Goal: Task Accomplishment & Management: Use online tool/utility

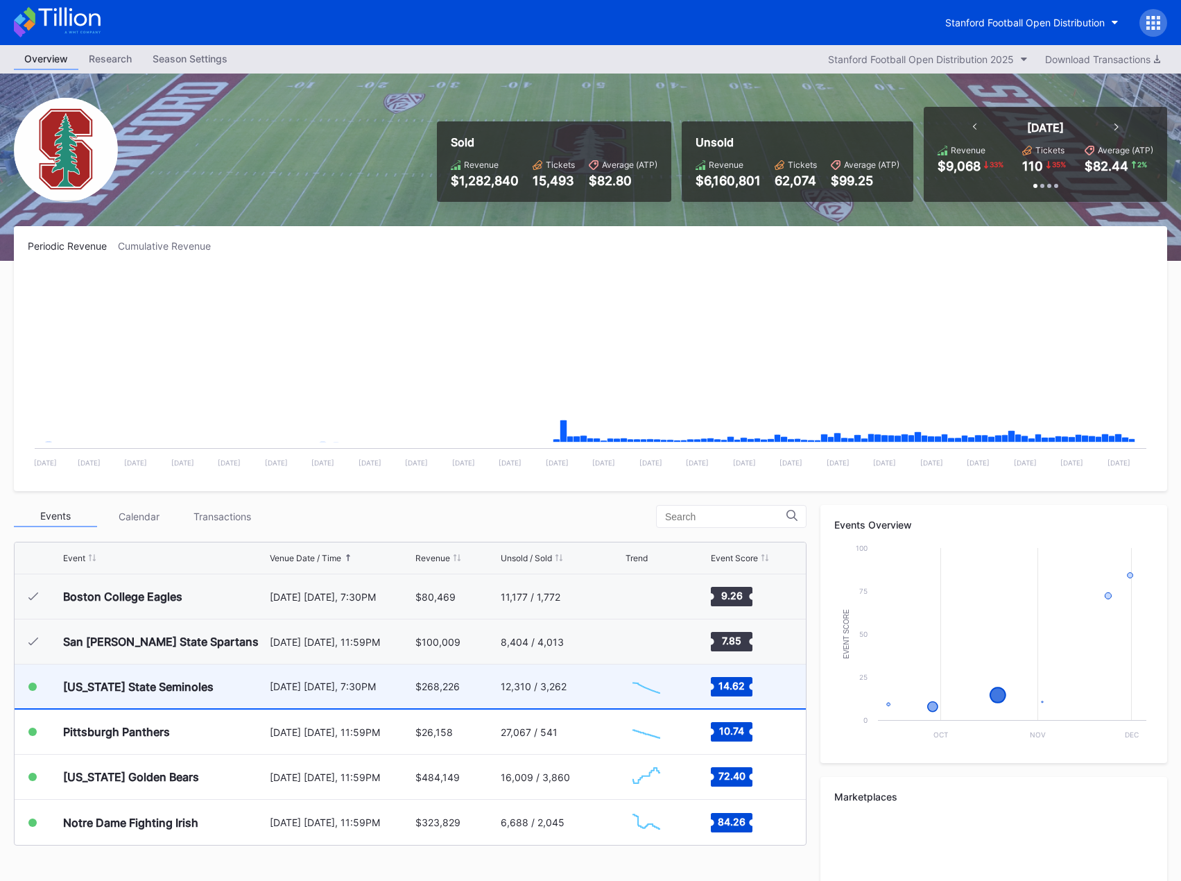
click at [212, 687] on div "[US_STATE] State Seminoles" at bounding box center [164, 686] width 203 height 44
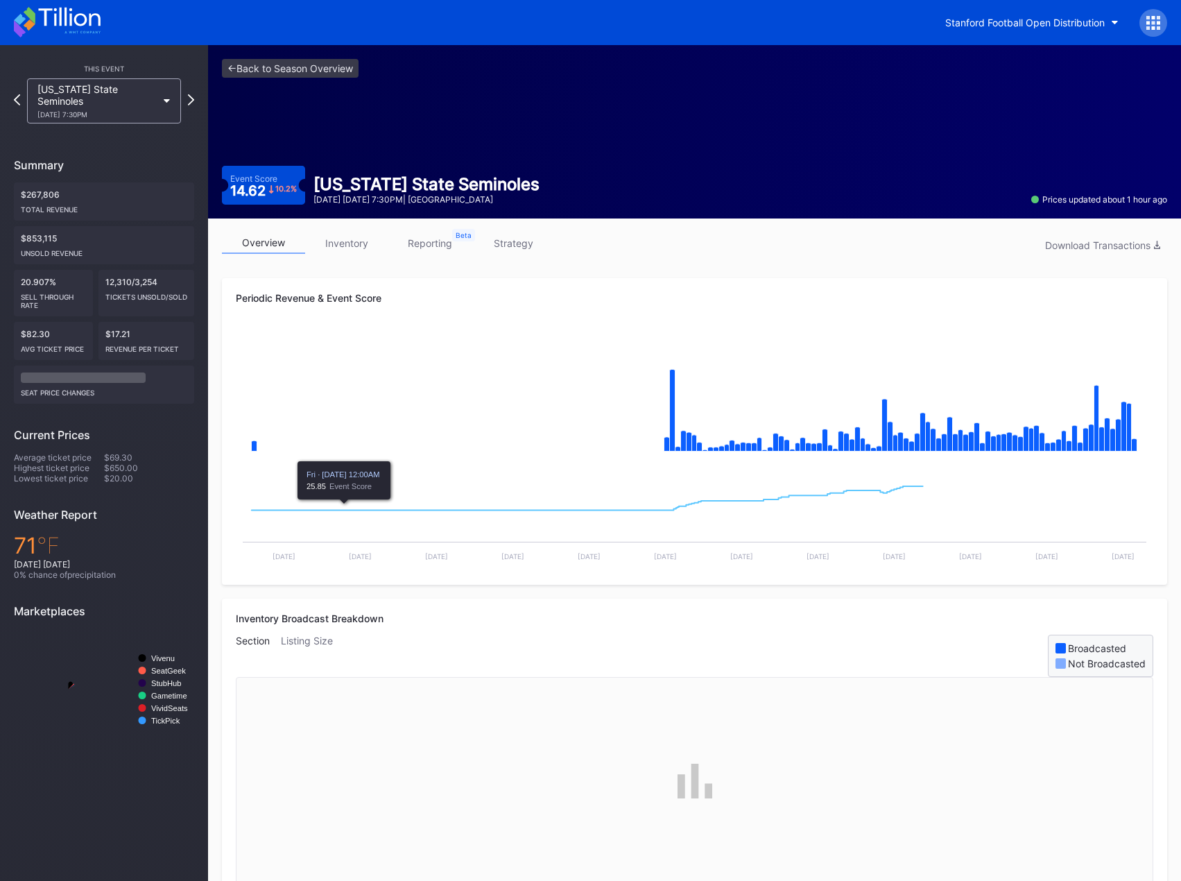
click at [350, 243] on link "inventory" at bounding box center [346, 242] width 83 height 21
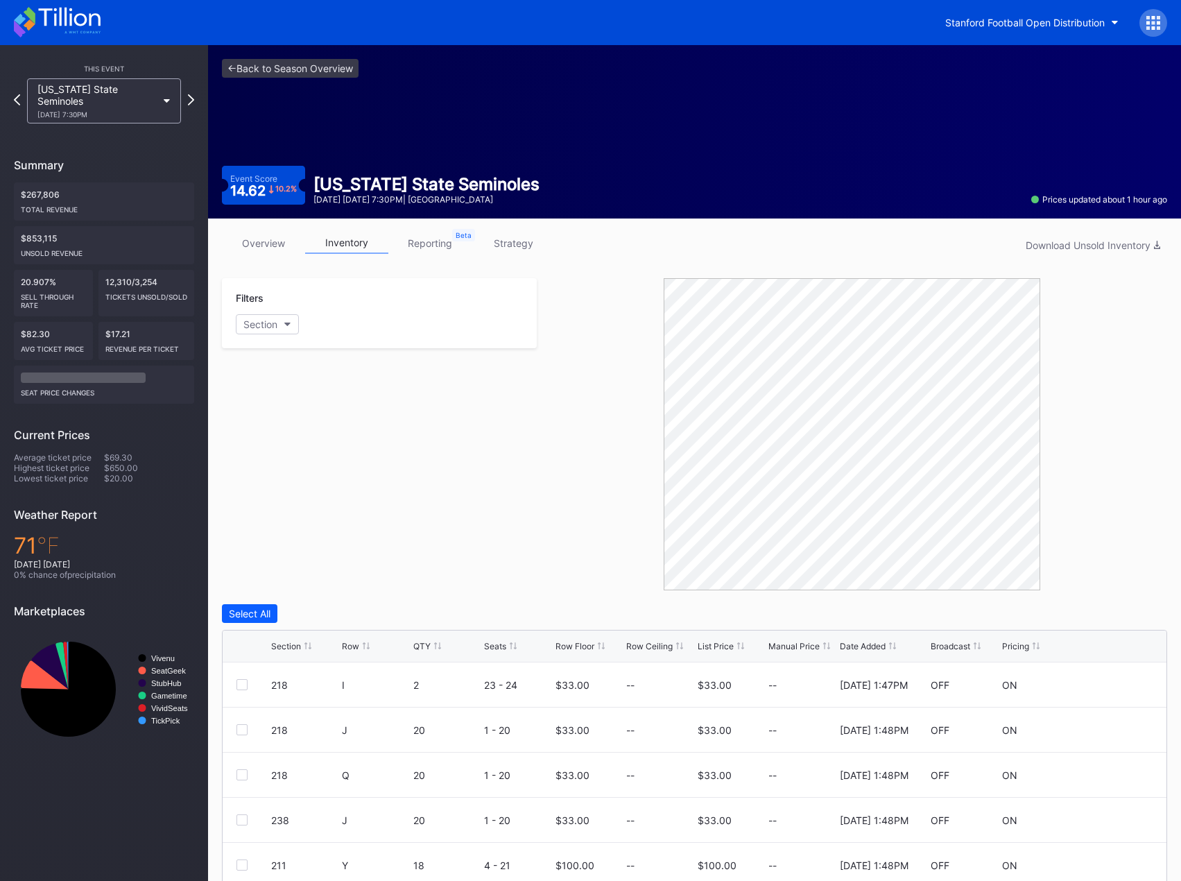
click at [275, 214] on div "<- Back to Season Overview Event Score 14.62 10.2 % Florida State Seminoles Oct…" at bounding box center [694, 131] width 973 height 173
click at [270, 331] on button "Section" at bounding box center [267, 324] width 63 height 20
type input "13"
click at [251, 432] on div at bounding box center [251, 427] width 11 height 11
click at [255, 455] on div at bounding box center [251, 453] width 11 height 11
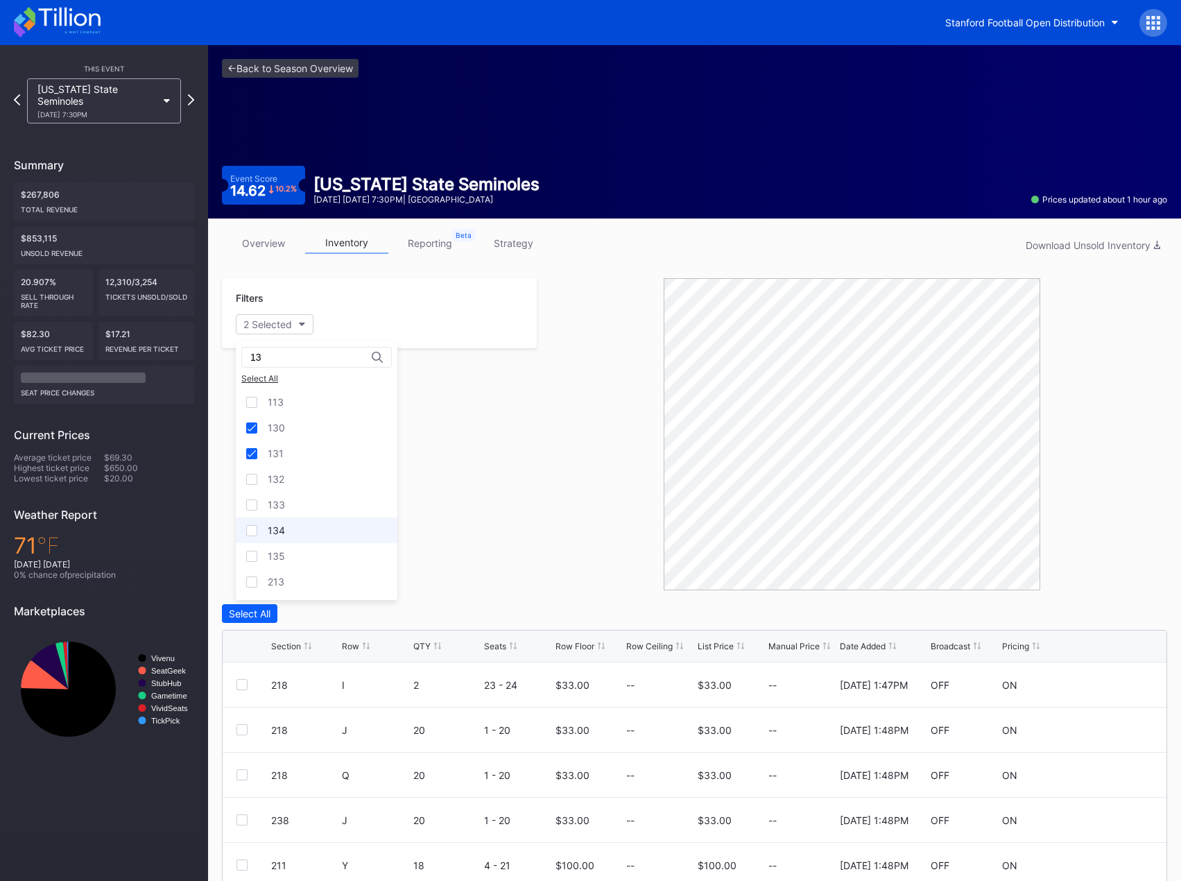
click at [254, 535] on div at bounding box center [251, 530] width 11 height 11
click at [252, 559] on div at bounding box center [251, 556] width 11 height 11
click at [252, 503] on div at bounding box center [251, 504] width 11 height 11
click at [252, 474] on div at bounding box center [251, 479] width 11 height 11
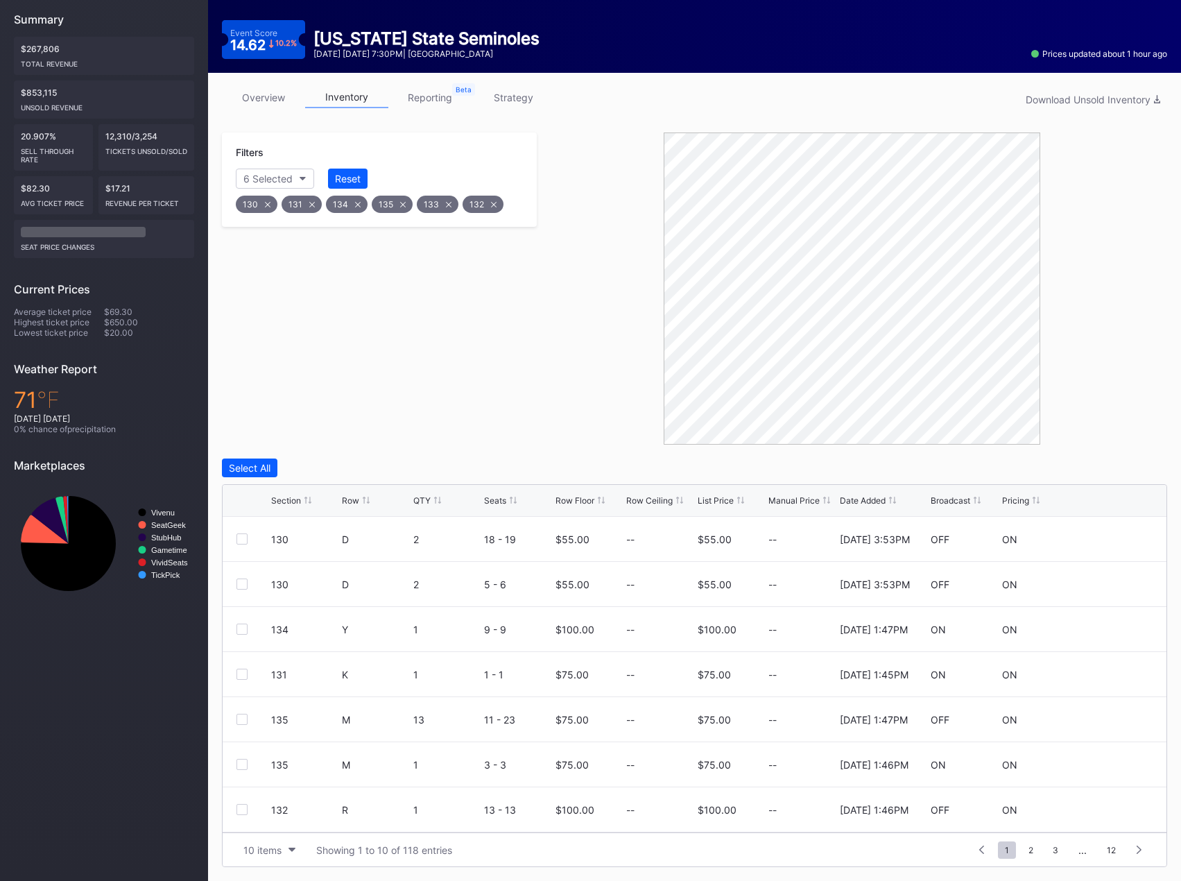
click at [351, 506] on div "Section Row QTY Seats Row Floor Row Ceiling List Price Manual Price Date Added …" at bounding box center [695, 501] width 944 height 32
click at [355, 493] on div "Section Row QTY Seats Row Floor Row Ceiling List Price Manual Price Date Added …" at bounding box center [695, 501] width 944 height 32
click at [352, 508] on div "Section Row QTY Seats Row Floor Row Ceiling List Price Manual Price Date Added …" at bounding box center [695, 501] width 944 height 32
click at [353, 501] on div "Row" at bounding box center [350, 500] width 17 height 10
click at [281, 500] on div "Section" at bounding box center [286, 500] width 30 height 10
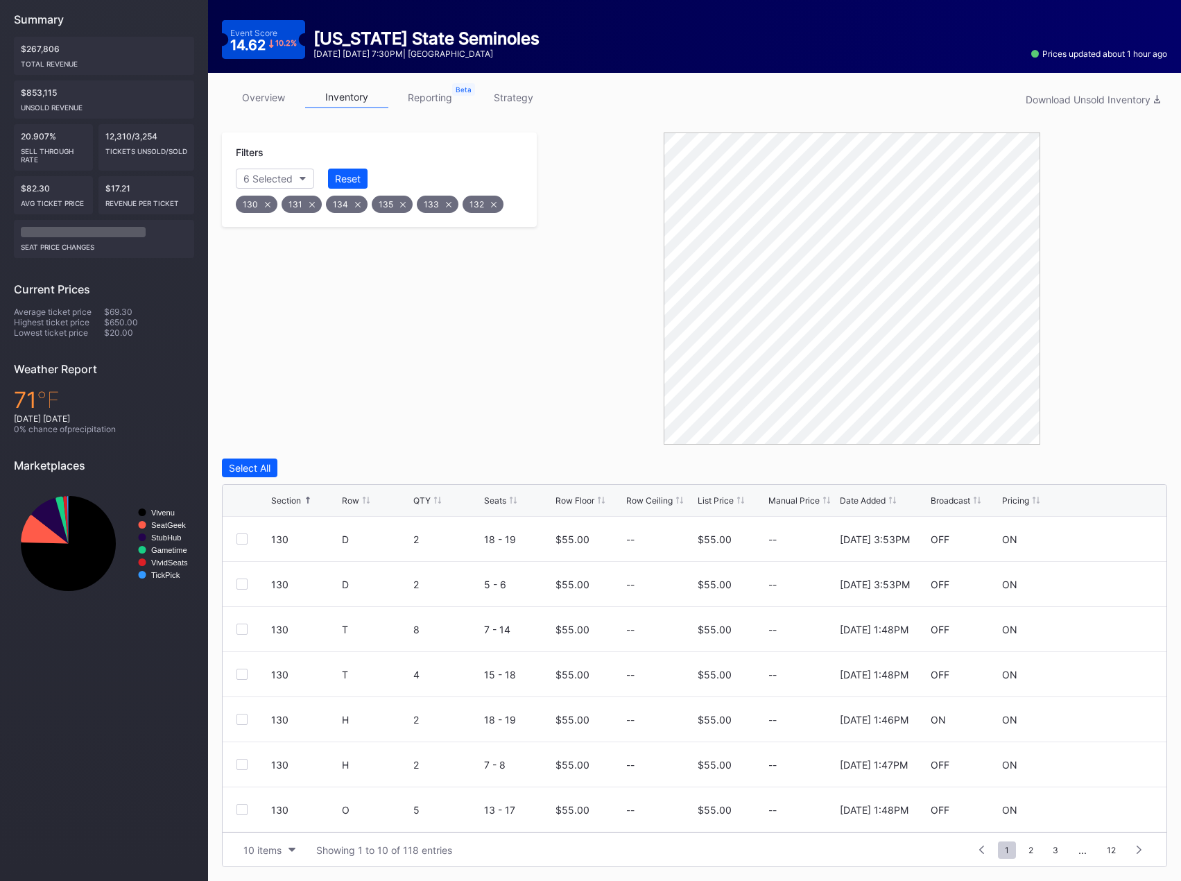
click at [341, 499] on div "Section Row QTY Seats Row Floor Row Ceiling List Price Manual Price Date Added …" at bounding box center [695, 501] width 944 height 32
click at [348, 499] on div "Row" at bounding box center [350, 500] width 17 height 10
click at [1106, 584] on icon at bounding box center [1111, 583] width 10 height 10
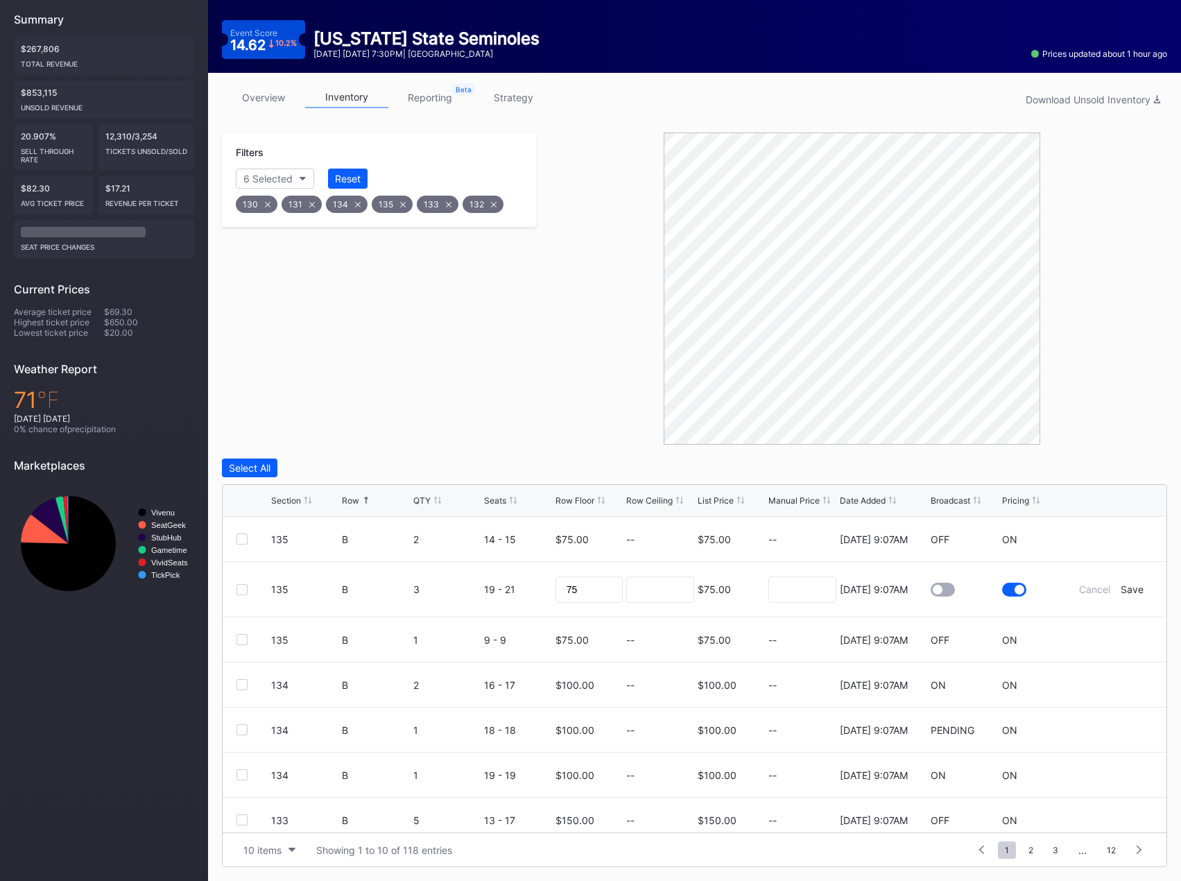
click at [934, 590] on div at bounding box center [943, 590] width 24 height 14
click at [1121, 593] on div "Save" at bounding box center [1132, 589] width 23 height 12
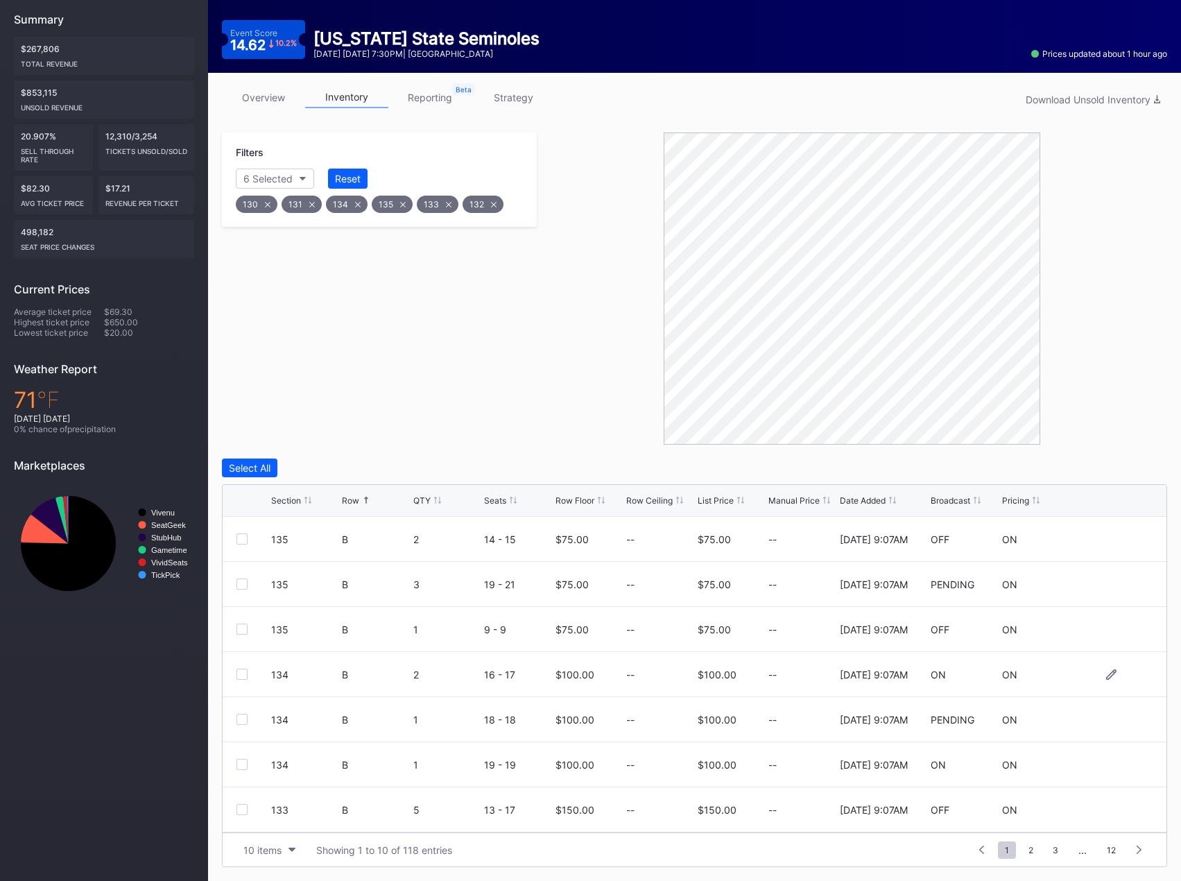
scroll to position [135, 0]
click at [1106, 674] on icon at bounding box center [1111, 674] width 10 height 10
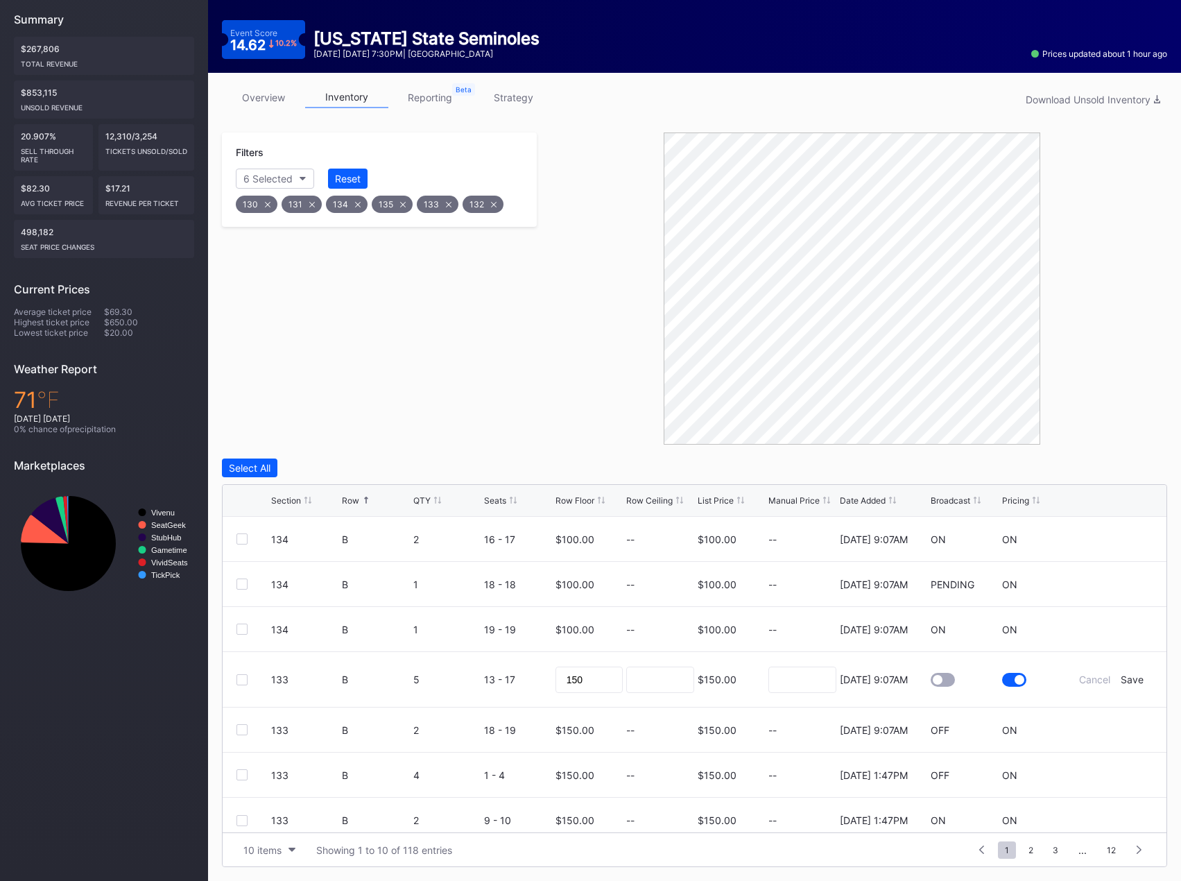
click at [933, 680] on div at bounding box center [938, 680] width 10 height 10
click at [1122, 680] on div "Save" at bounding box center [1132, 679] width 23 height 12
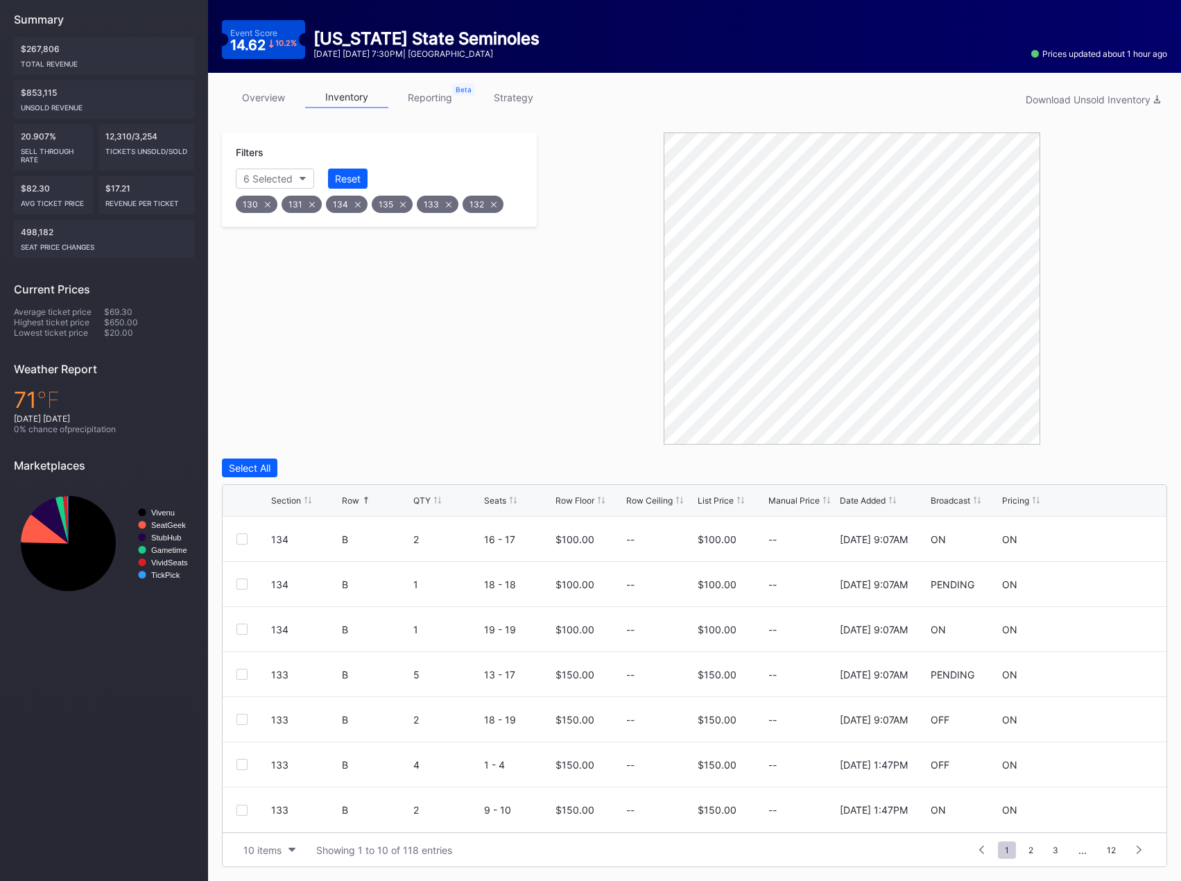
click at [281, 865] on div "10 items Showing 1 to 10 of 118 entries 1 ... -1 0 1 2 3 ... 12" at bounding box center [695, 849] width 944 height 34
click at [279, 854] on div "10 items" at bounding box center [262, 850] width 38 height 12
click at [270, 818] on div "200 items" at bounding box center [269, 815] width 45 height 12
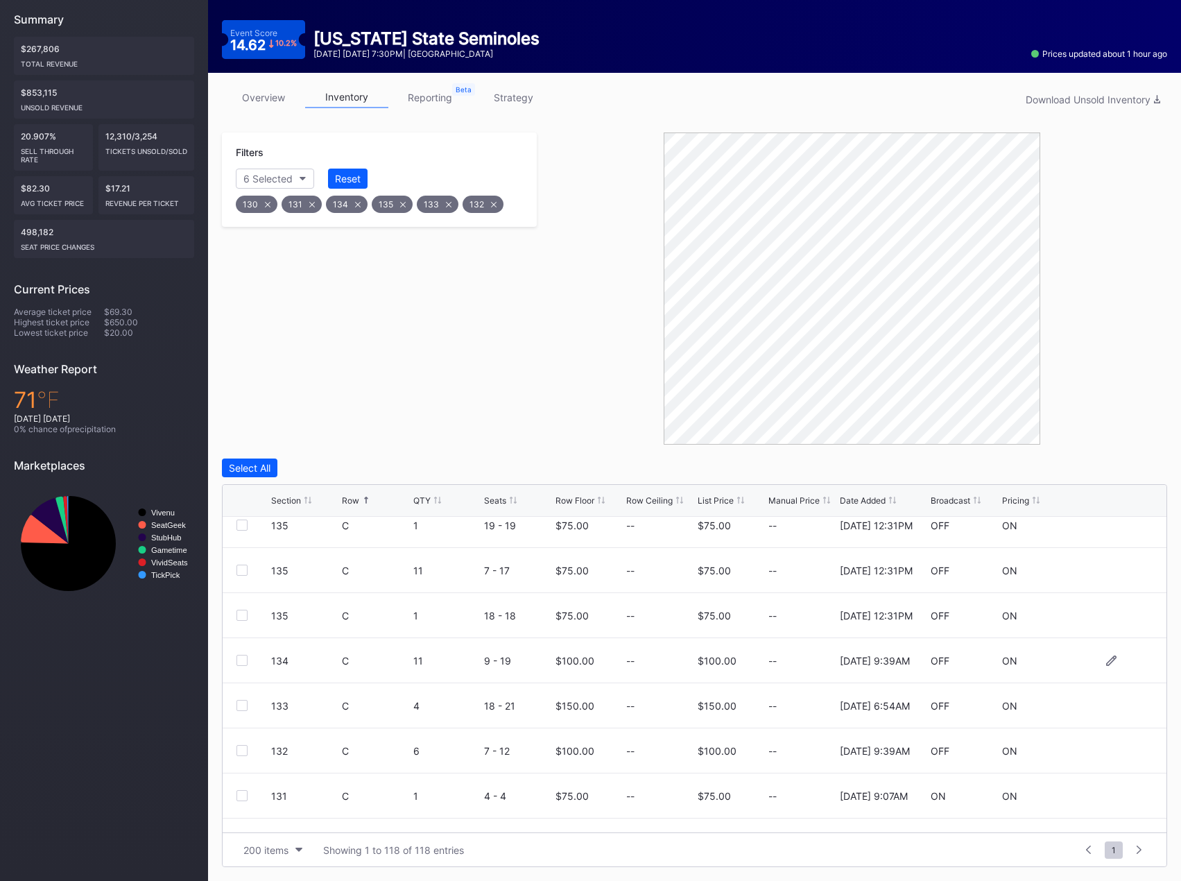
scroll to position [763, 0]
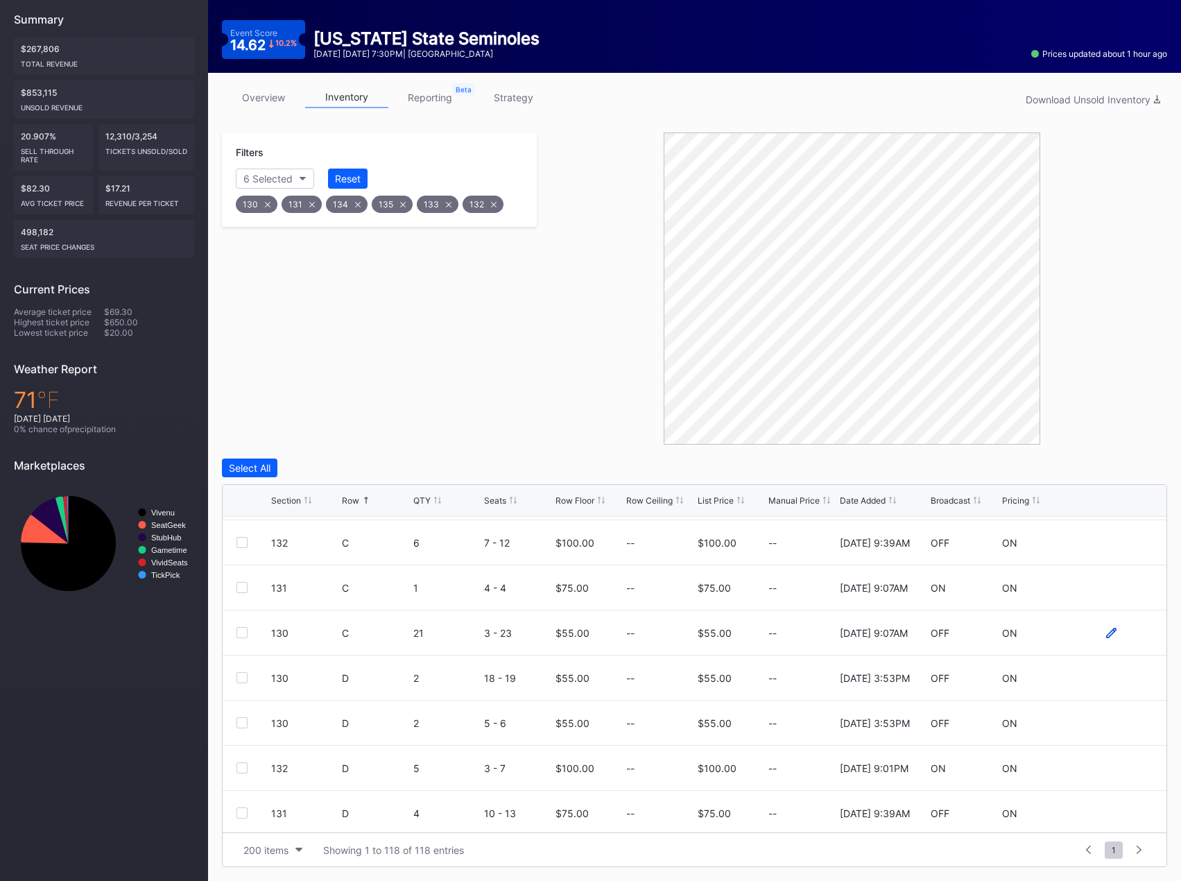
click at [1106, 631] on icon at bounding box center [1111, 633] width 10 height 10
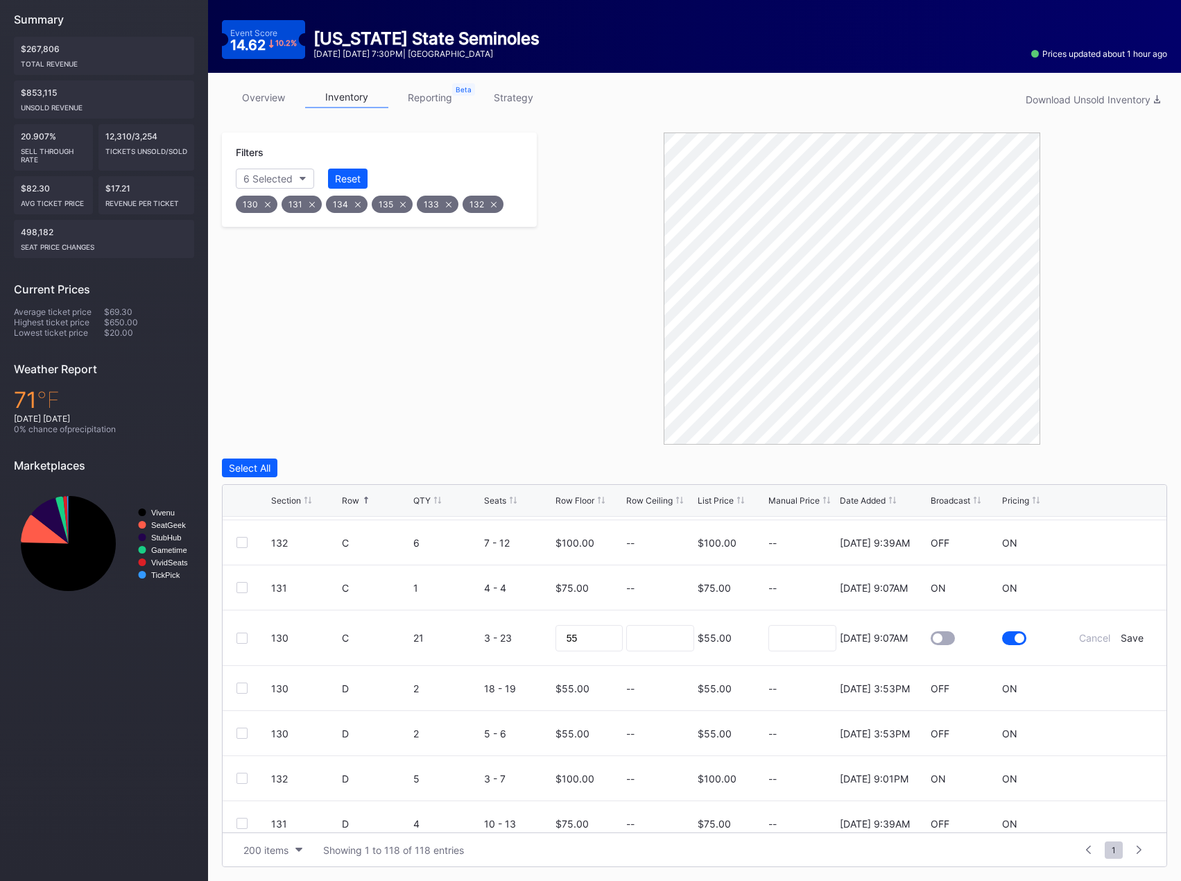
click at [940, 637] on div at bounding box center [943, 638] width 24 height 14
click at [1121, 639] on div "Save" at bounding box center [1132, 638] width 23 height 12
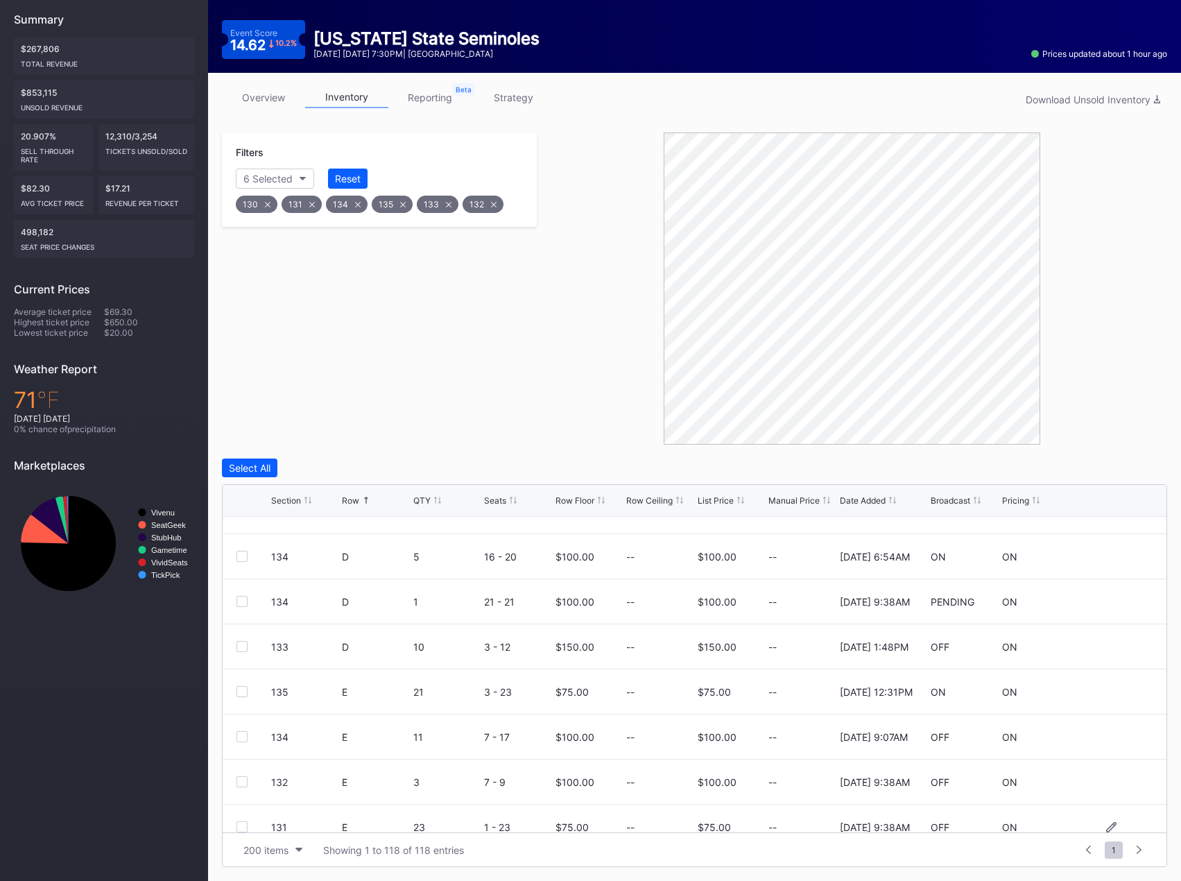
scroll to position [1248, 0]
